Goal: Transaction & Acquisition: Purchase product/service

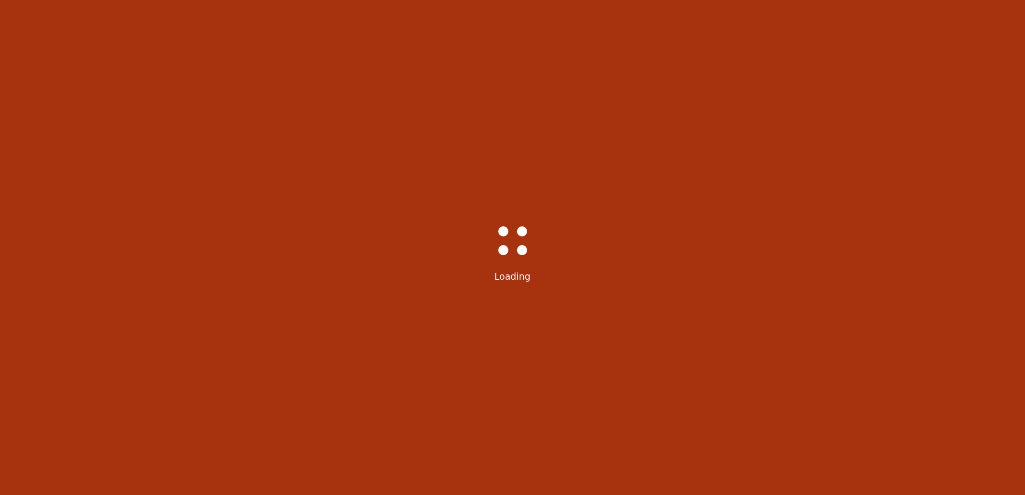
click at [637, 302] on div "Bass-Hall_Loader-Med-Gray Loading" at bounding box center [512, 247] width 1025 height 495
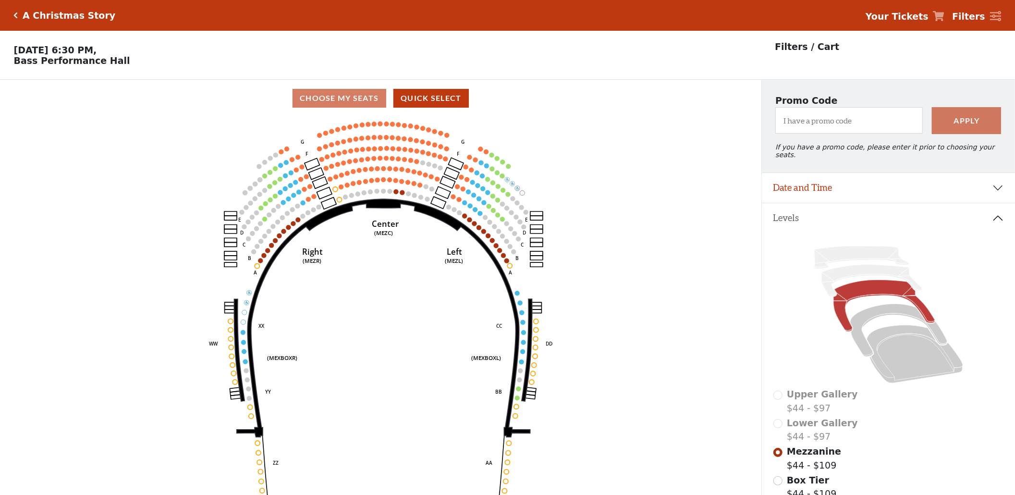
click at [376, 187] on icon "Center (MEZC) Right (MEZR) Left (MEZL) (MEXBOXR) (MEXBOXL) XX WW CC DD YY BB ZZ…" at bounding box center [380, 309] width 685 height 384
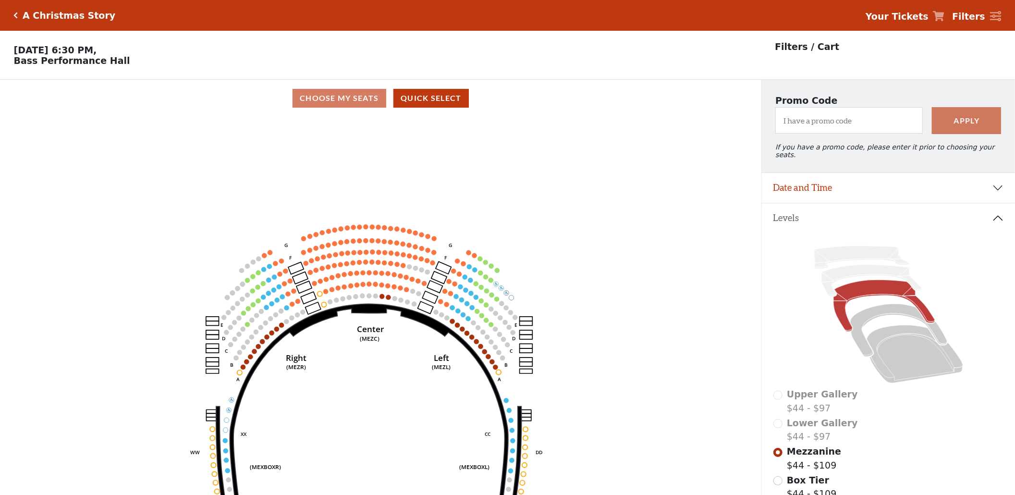
drag, startPoint x: 376, startPoint y: 189, endPoint x: 361, endPoint y: 296, distance: 108.6
click at [361, 296] on icon "Center (MEZC) Right (MEZR) Left (MEZL) (MEXBOXR) (MEXBOXL) XX WW CC DD YY BB ZZ…" at bounding box center [380, 309] width 685 height 384
click at [433, 241] on circle at bounding box center [434, 238] width 5 height 5
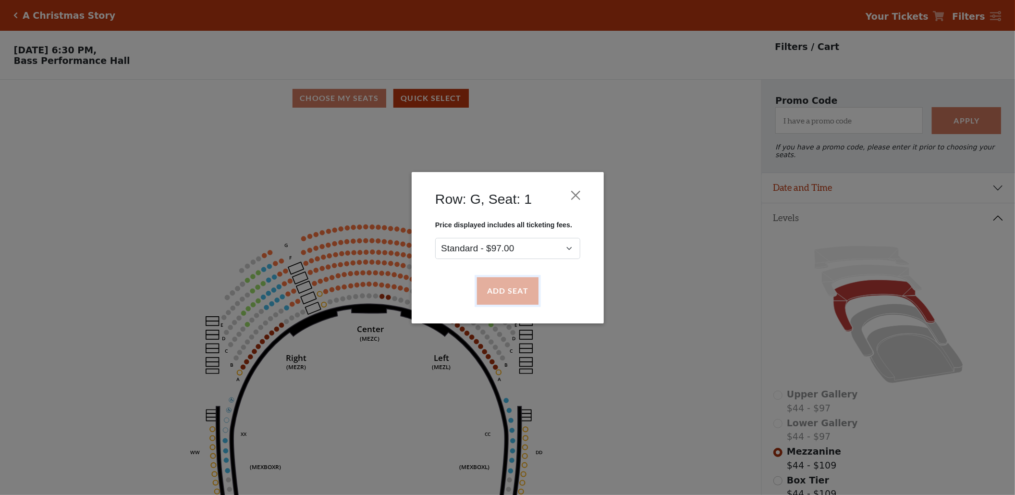
click at [497, 279] on button "Add Seat" at bounding box center [507, 290] width 61 height 27
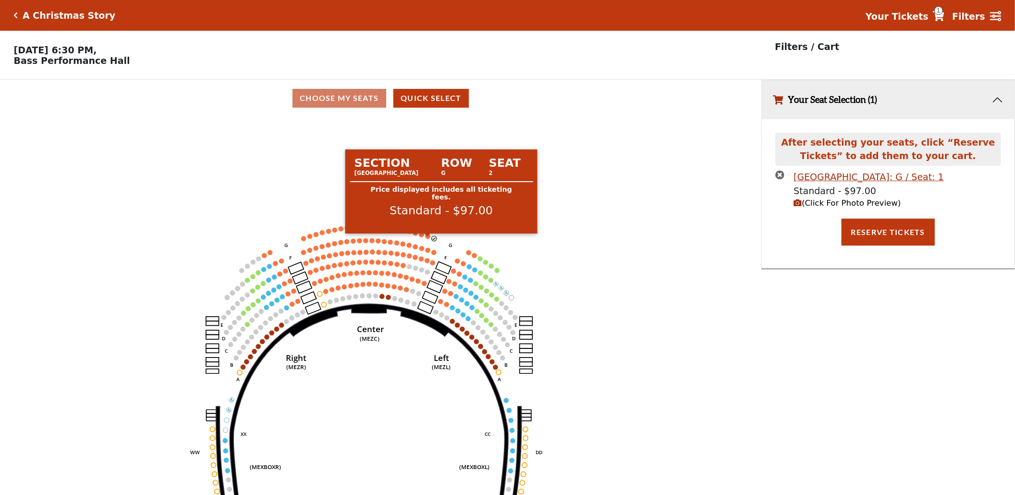
click at [426, 239] on circle at bounding box center [428, 236] width 5 height 5
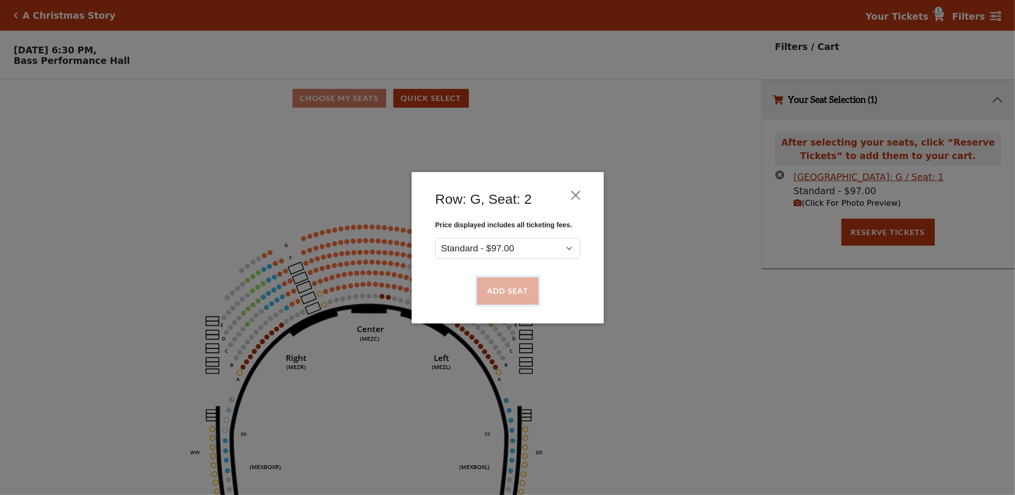
click at [493, 282] on button "Add Seat" at bounding box center [507, 290] width 61 height 27
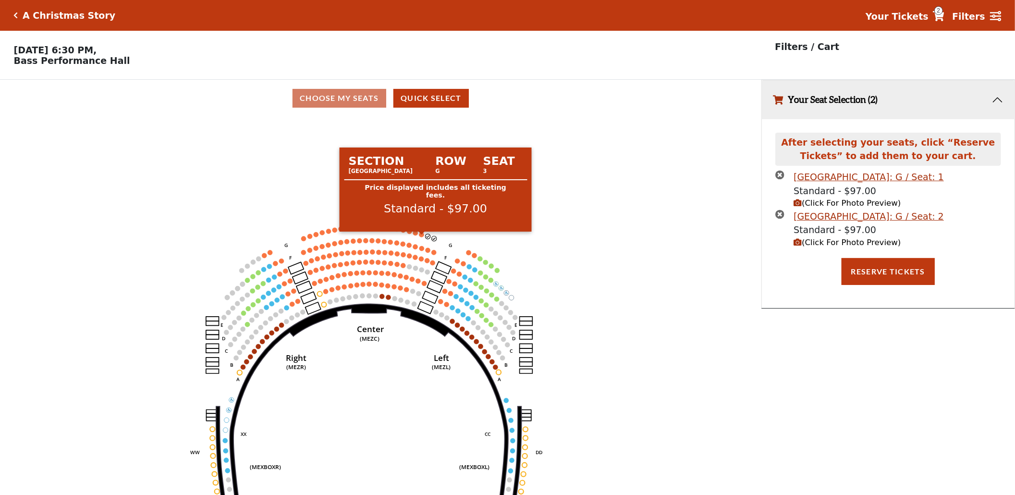
click at [418, 238] on icon "Center (MEZC) Right (MEZR) Left (MEZL) (MEXBOXR) (MEXBOXL) XX WW CC DD YY BB ZZ…" at bounding box center [380, 309] width 685 height 384
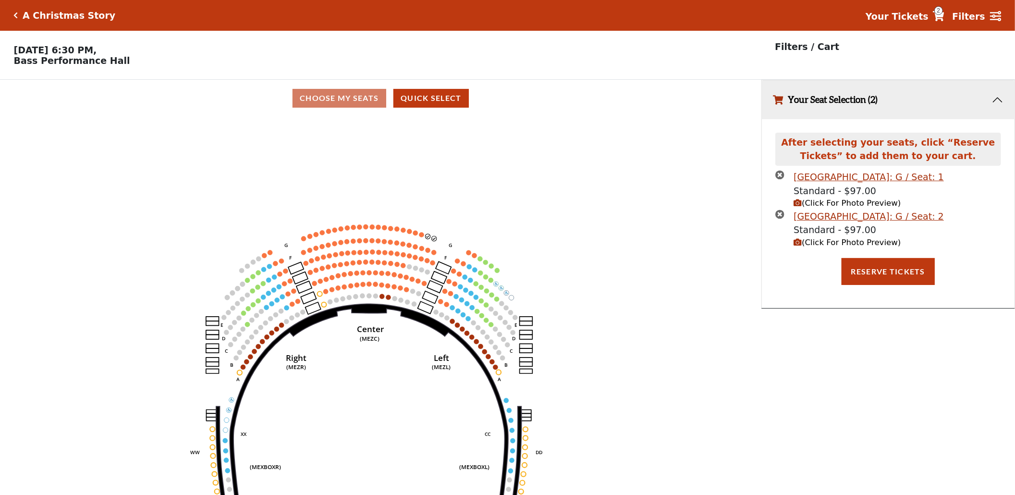
click at [418, 236] on icon "Center (MEZC) Right (MEZR) Left (MEZL) (MEXBOXR) (MEXBOXL) XX WW CC DD YY BB ZZ…" at bounding box center [380, 309] width 685 height 384
click at [410, 233] on circle at bounding box center [409, 231] width 5 height 5
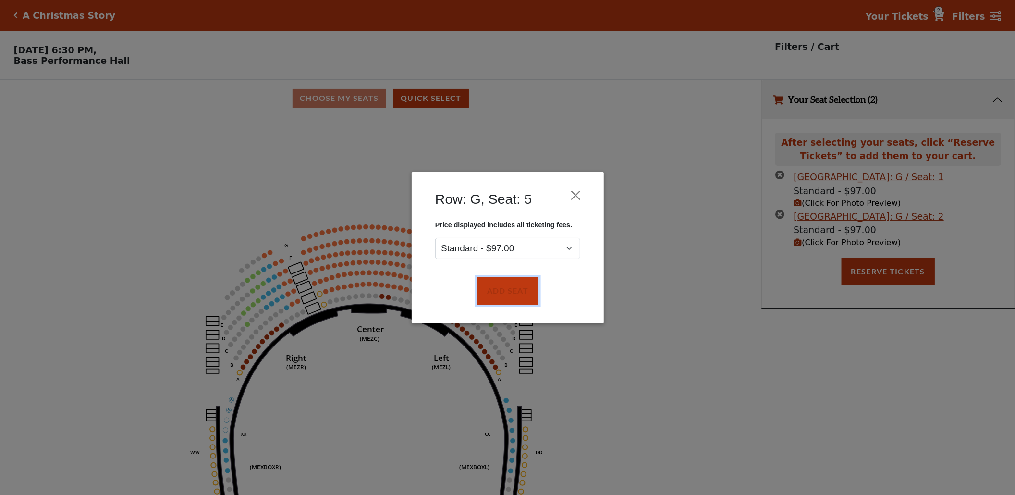
drag, startPoint x: 497, startPoint y: 287, endPoint x: 490, endPoint y: 275, distance: 14.0
click at [497, 287] on button "Add Seat" at bounding box center [507, 290] width 61 height 27
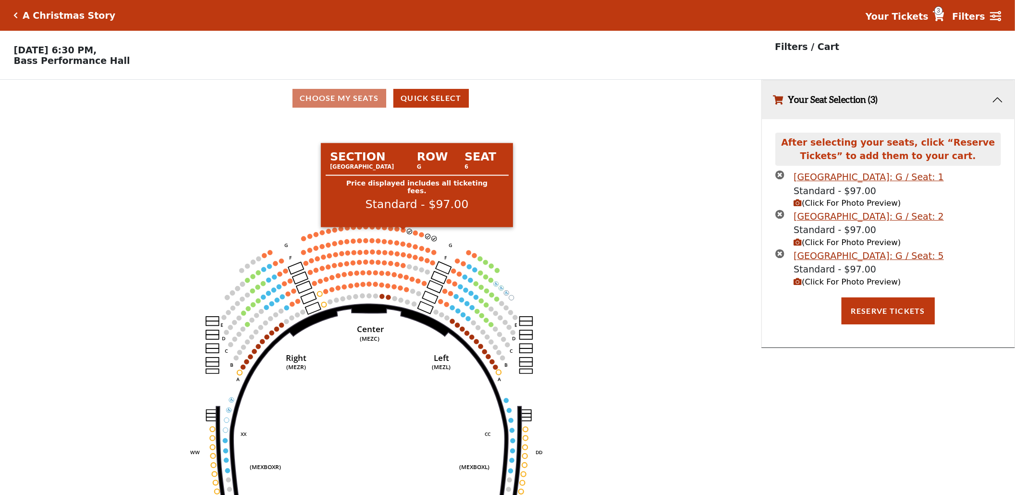
click at [402, 233] on circle at bounding box center [403, 230] width 5 height 5
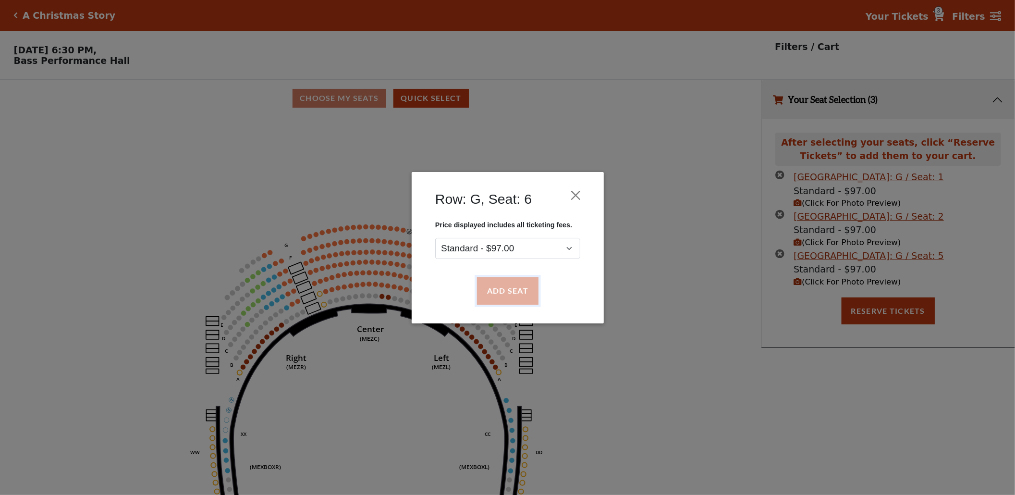
click at [515, 284] on button "Add Seat" at bounding box center [507, 290] width 61 height 27
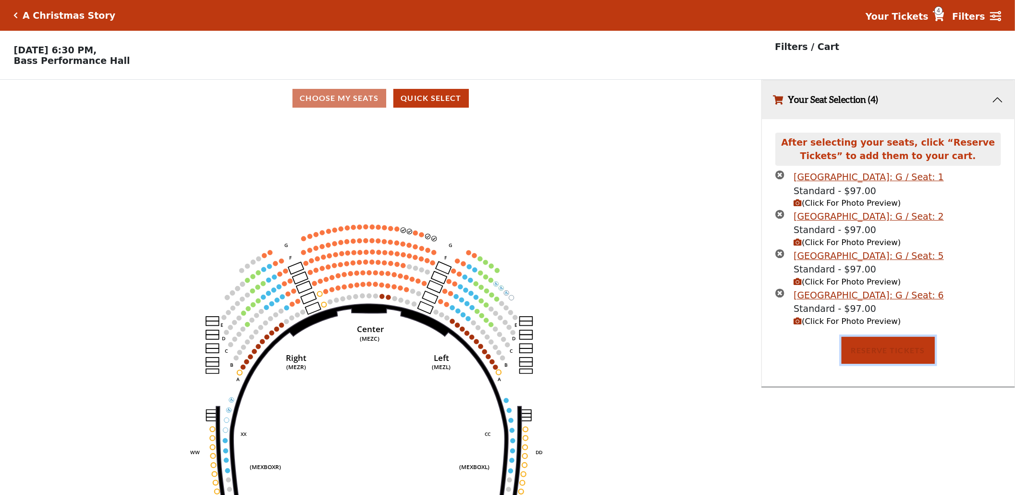
drag, startPoint x: 893, startPoint y: 350, endPoint x: 897, endPoint y: 351, distance: 4.8
click at [892, 350] on button "Reserve Tickets" at bounding box center [888, 350] width 93 height 27
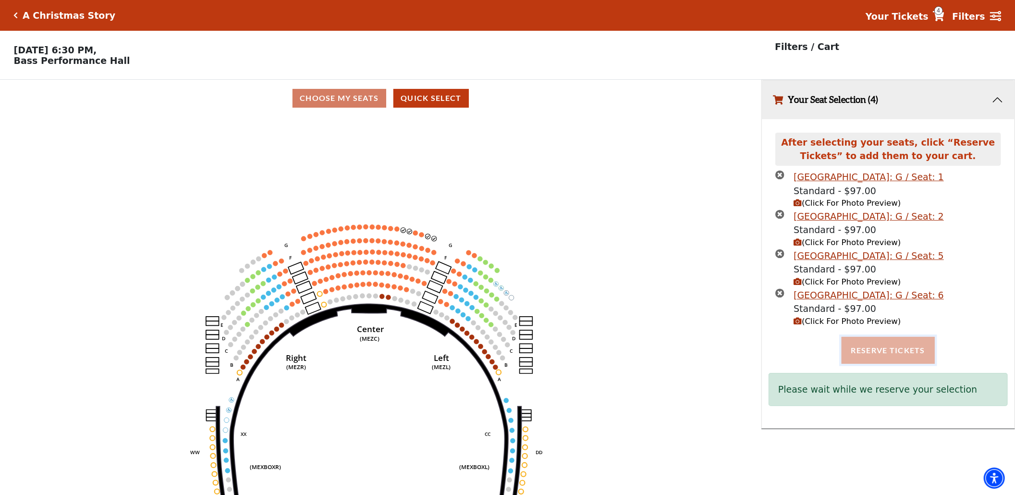
click at [869, 351] on button "Reserve Tickets" at bounding box center [888, 350] width 93 height 27
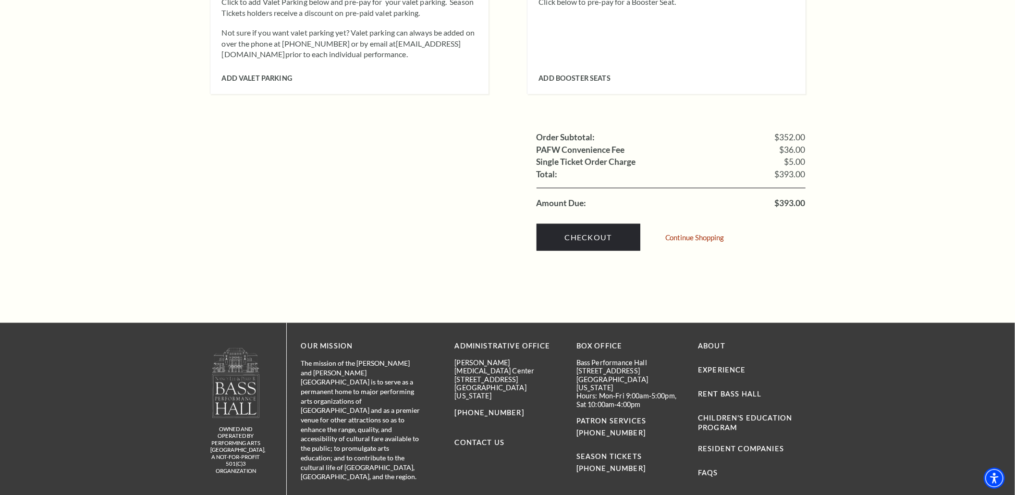
scroll to position [1021, 0]
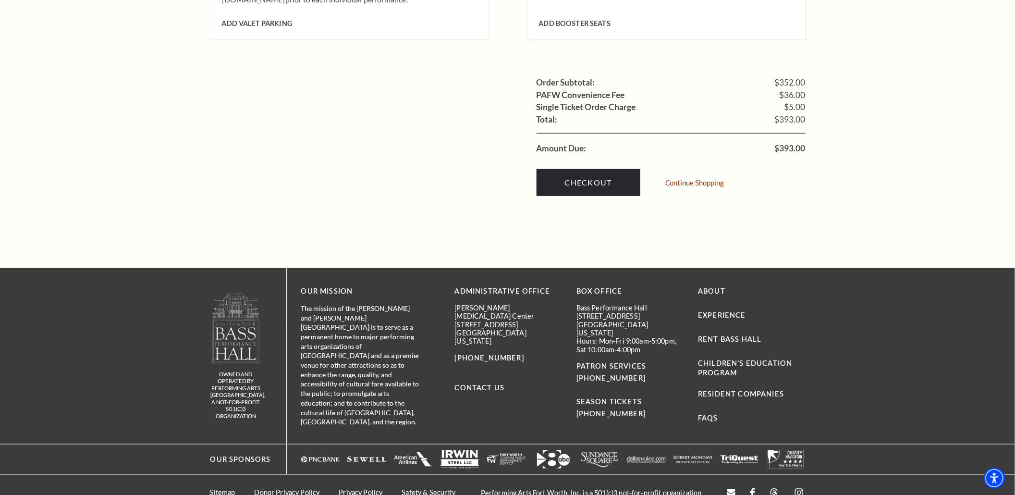
click at [602, 187] on div "Checkout Continue Shopping" at bounding box center [671, 180] width 269 height 51
click at [584, 172] on link "Checkout" at bounding box center [589, 182] width 104 height 27
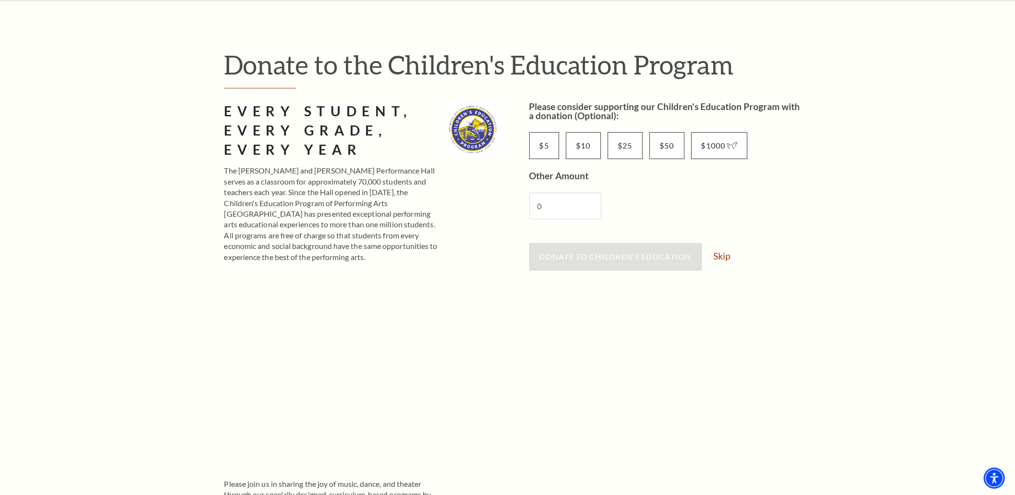
scroll to position [64, 0]
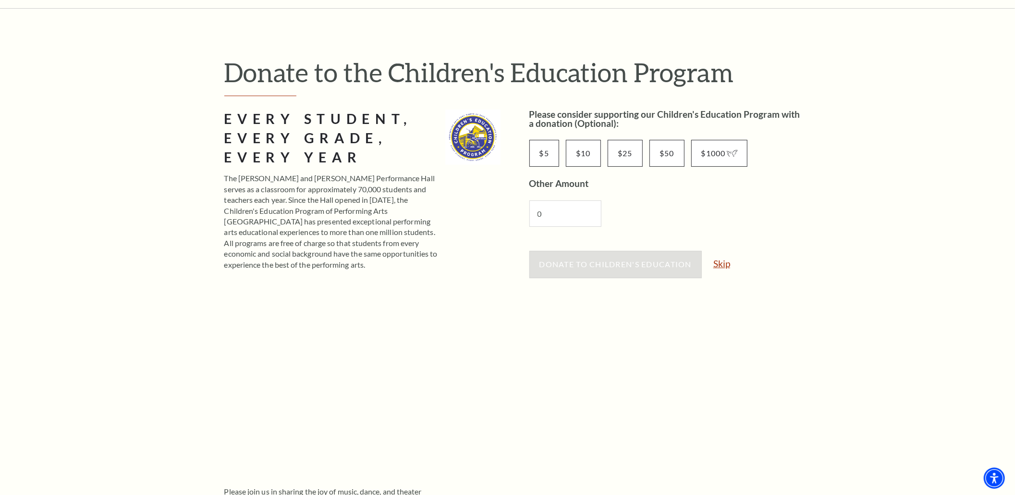
click at [722, 264] on link "Skip" at bounding box center [721, 263] width 17 height 9
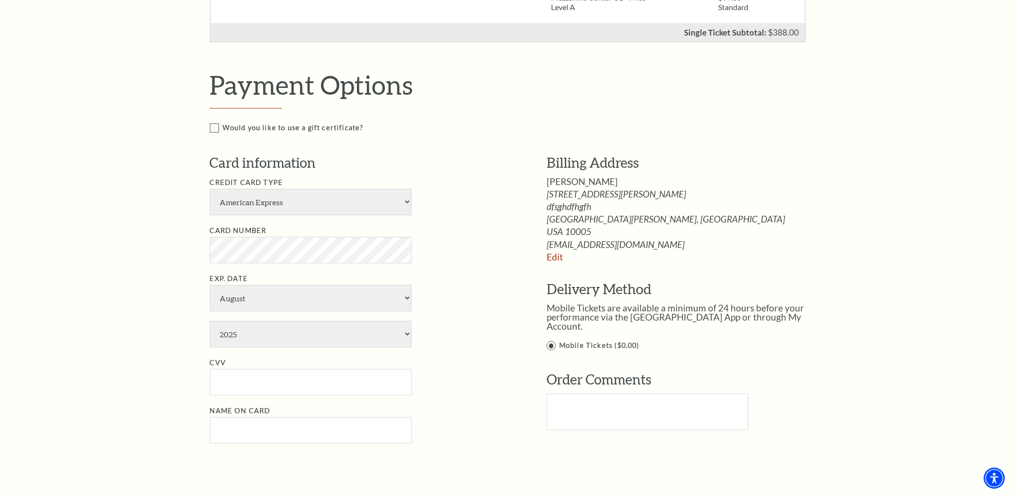
scroll to position [384, 0]
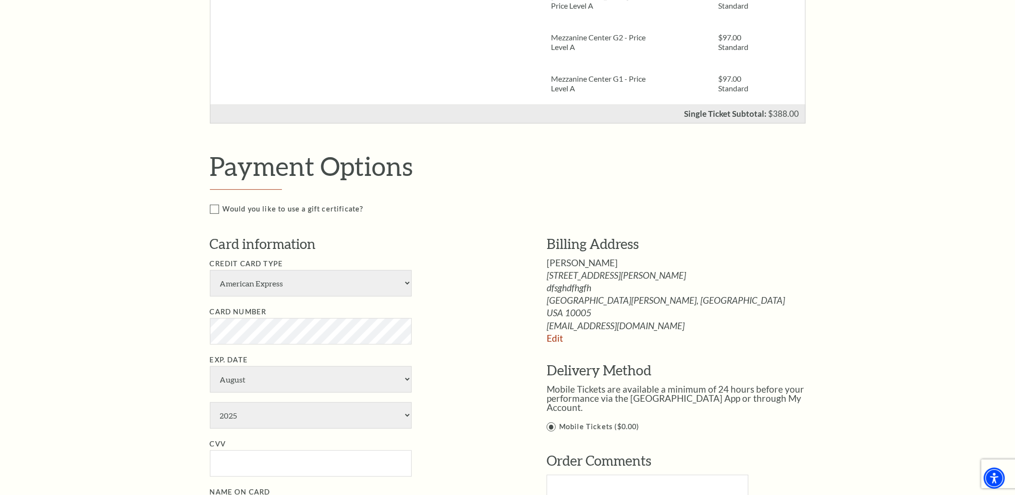
click at [722, 269] on div "Billing Address [PERSON_NAME] [STREET_ADDRESS][PERSON_NAME] [GEOGRAPHIC_DATA][P…" at bounding box center [686, 288] width 279 height 108
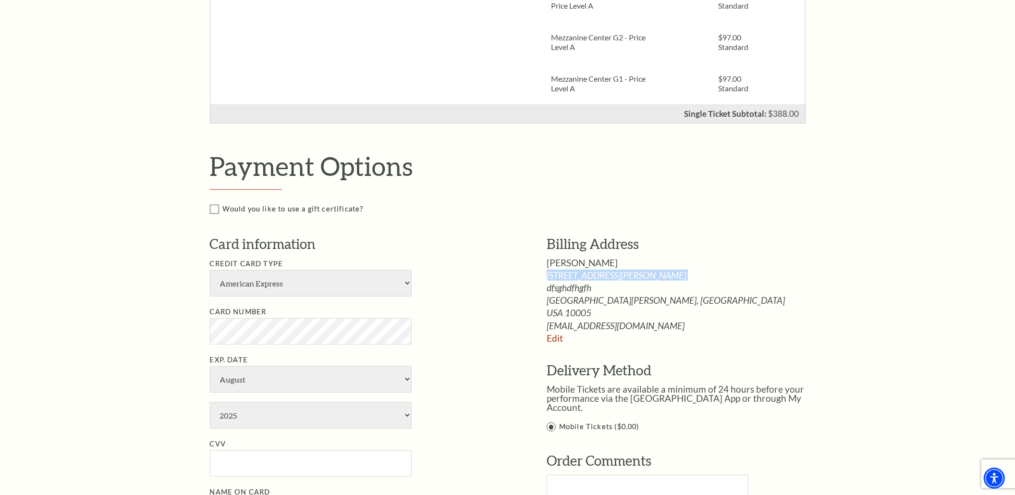
click at [717, 263] on div "[PERSON_NAME]" at bounding box center [686, 262] width 279 height 9
drag, startPoint x: 567, startPoint y: 404, endPoint x: 556, endPoint y: 406, distance: 11.7
click at [556, 406] on form "Mobile Tickets are available a minimum of 24 hours before your performance via …" at bounding box center [686, 408] width 279 height 49
click at [711, 294] on address "8710 [PERSON_NAME] Crest Apt. 007 dfsghdfhgfh [GEOGRAPHIC_DATA][PERSON_NAME], […" at bounding box center [686, 300] width 279 height 60
drag, startPoint x: 711, startPoint y: 294, endPoint x: 709, endPoint y: 288, distance: 6.2
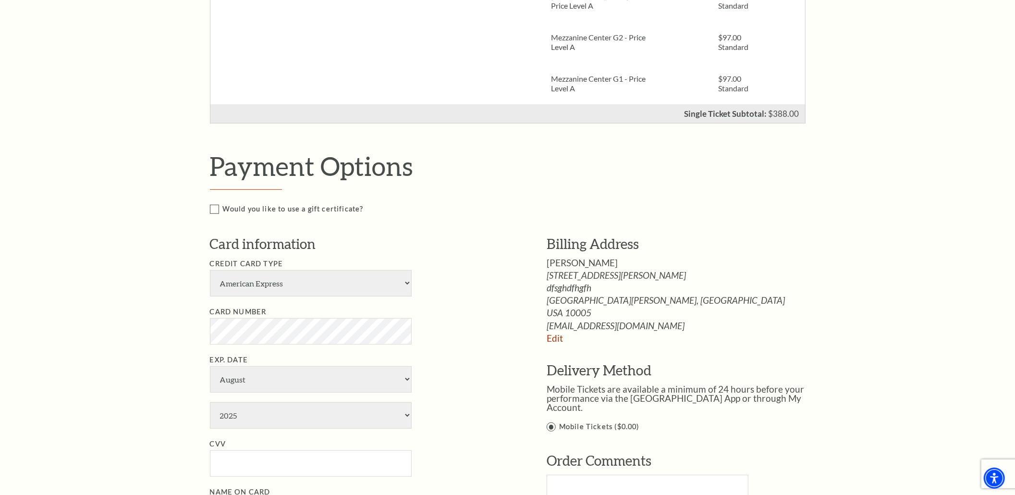
click at [709, 288] on address "8710 [PERSON_NAME] Crest Apt. 007 dfsghdfhgfh [GEOGRAPHIC_DATA][PERSON_NAME], […" at bounding box center [686, 300] width 279 height 60
click at [761, 224] on div "Would you like to use a gift certificate? Gift Certificate Number Apply" at bounding box center [518, 218] width 616 height 31
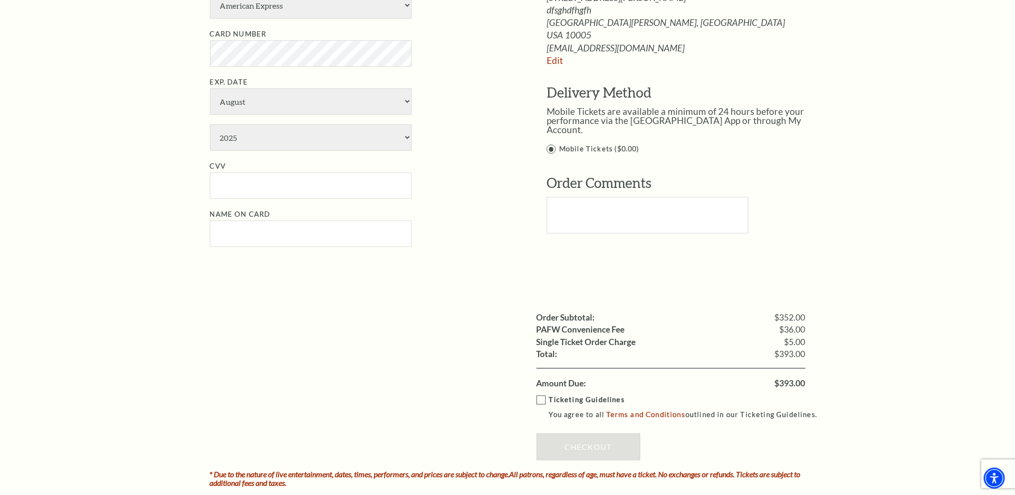
scroll to position [640, 0]
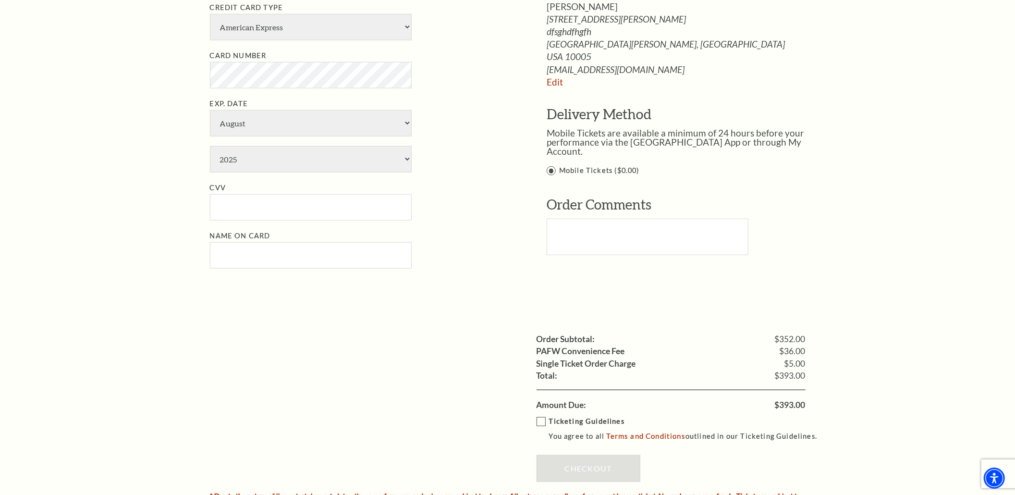
click at [768, 260] on p at bounding box center [686, 264] width 279 height 9
